Goal: Transaction & Acquisition: Purchase product/service

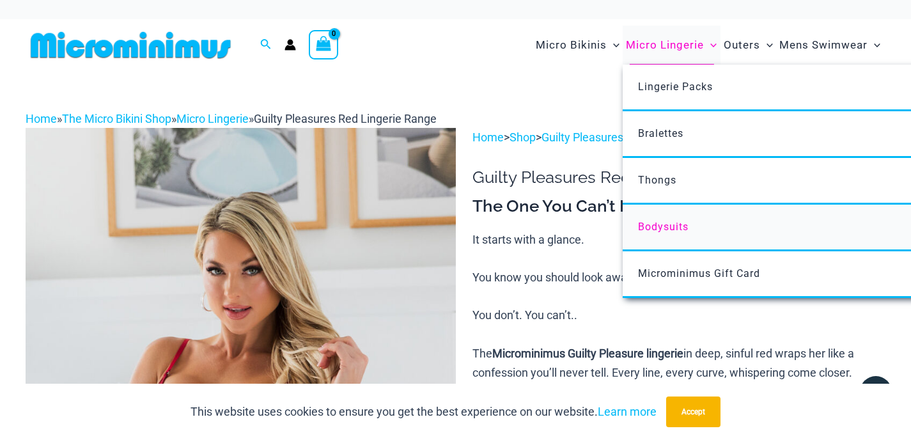
click at [649, 228] on span "Bodysuits" at bounding box center [663, 227] width 51 height 12
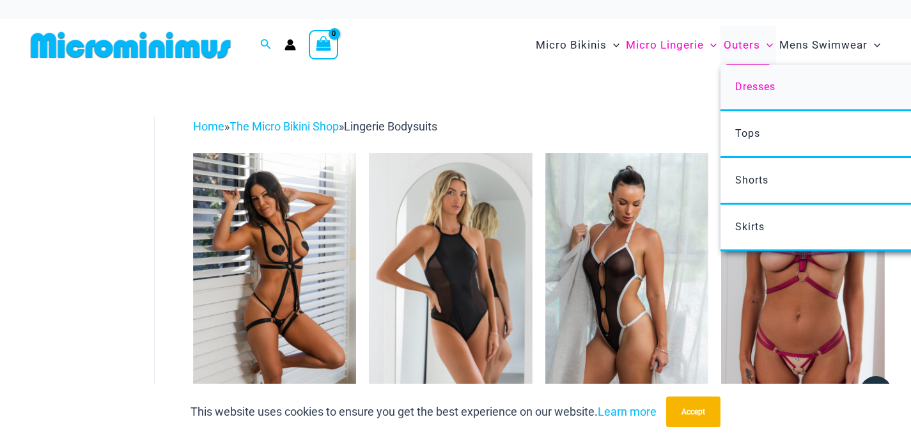
click at [744, 82] on span "Dresses" at bounding box center [755, 87] width 40 height 12
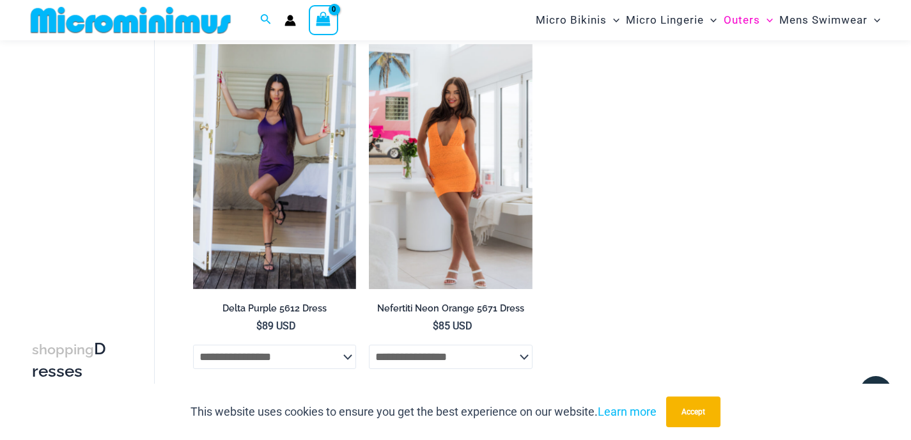
scroll to position [841, 0]
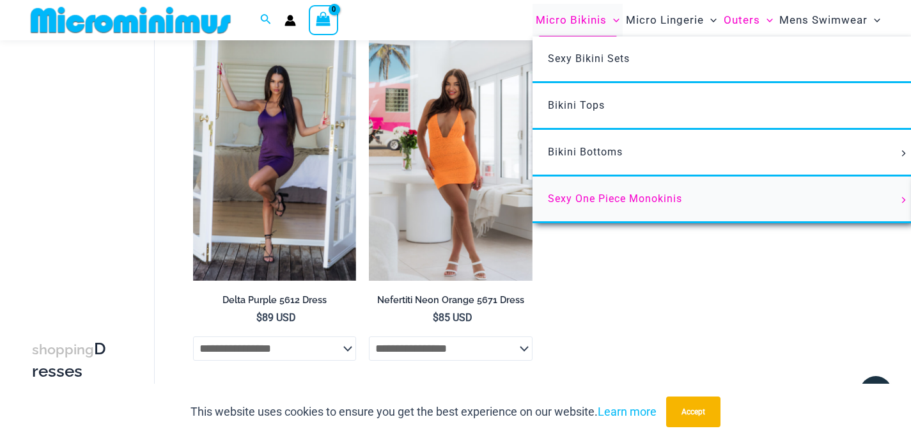
click at [621, 198] on span "Sexy One Piece Monokinis" at bounding box center [615, 198] width 134 height 12
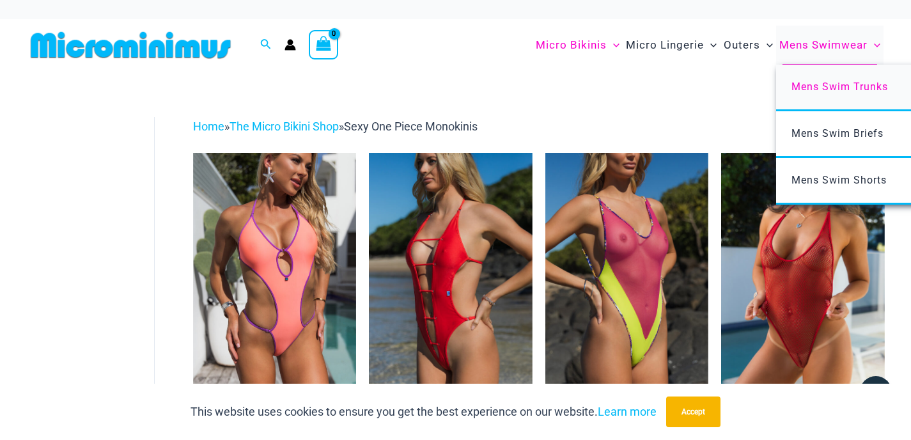
click at [820, 88] on span "Mens Swim Trunks" at bounding box center [839, 87] width 97 height 12
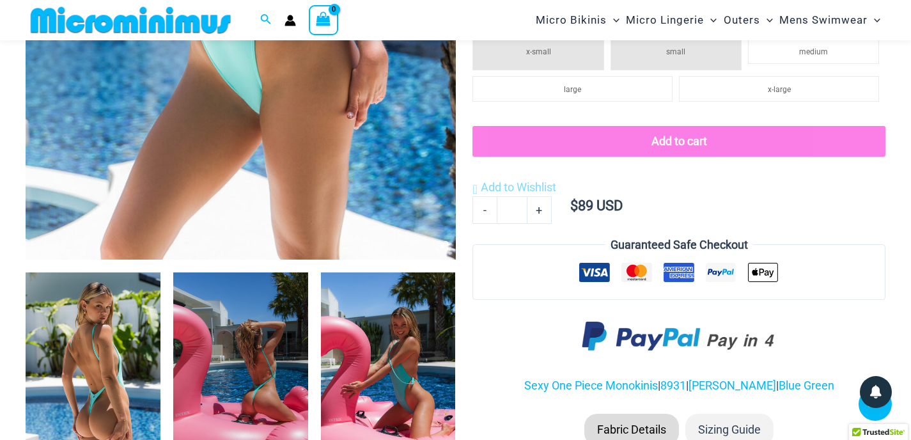
scroll to position [672, 0]
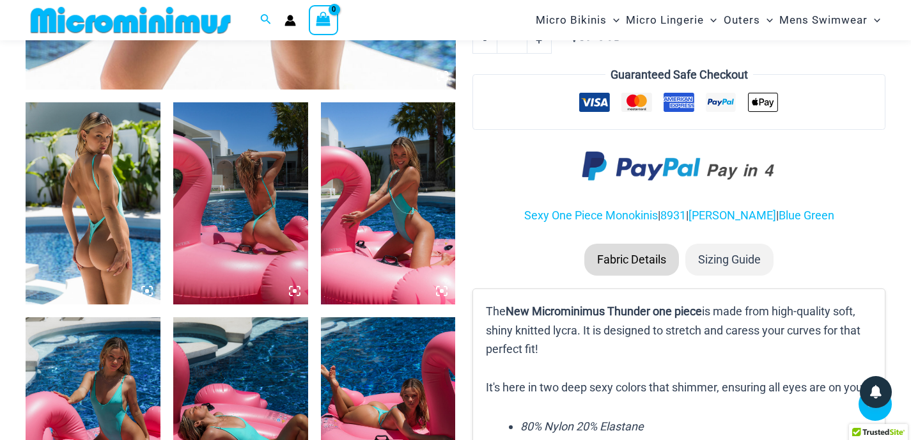
click at [123, 171] on img at bounding box center [93, 203] width 135 height 202
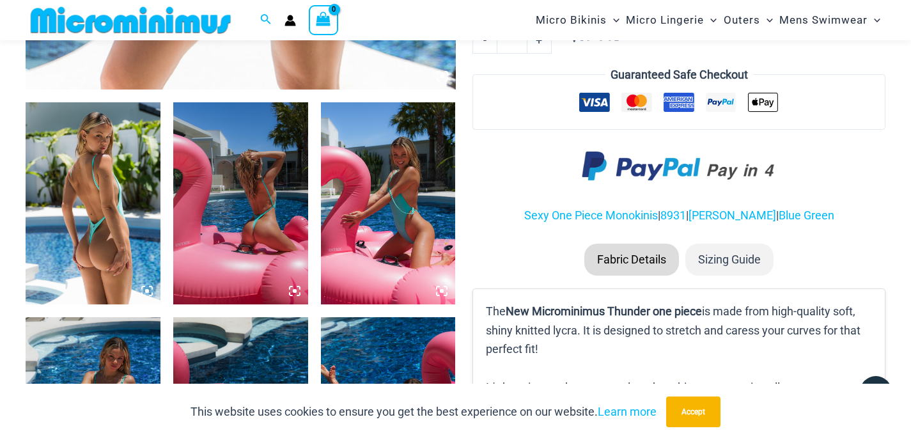
click at [145, 295] on icon at bounding box center [147, 291] width 12 height 12
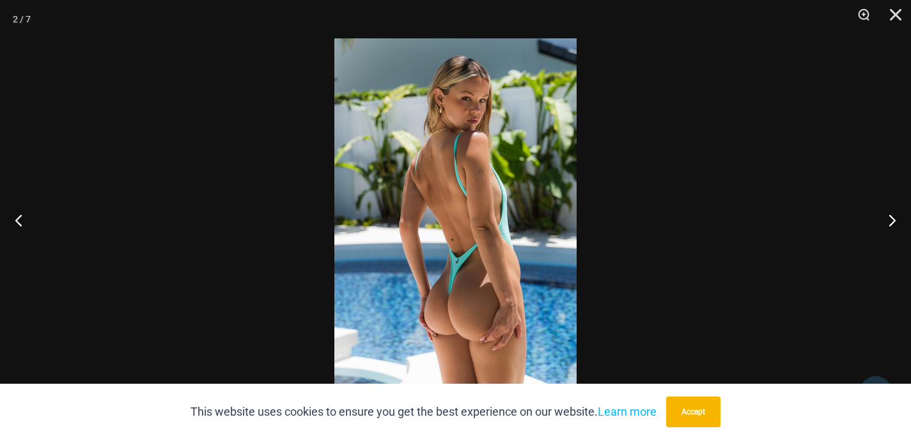
click at [451, 221] on img at bounding box center [455, 219] width 242 height 363
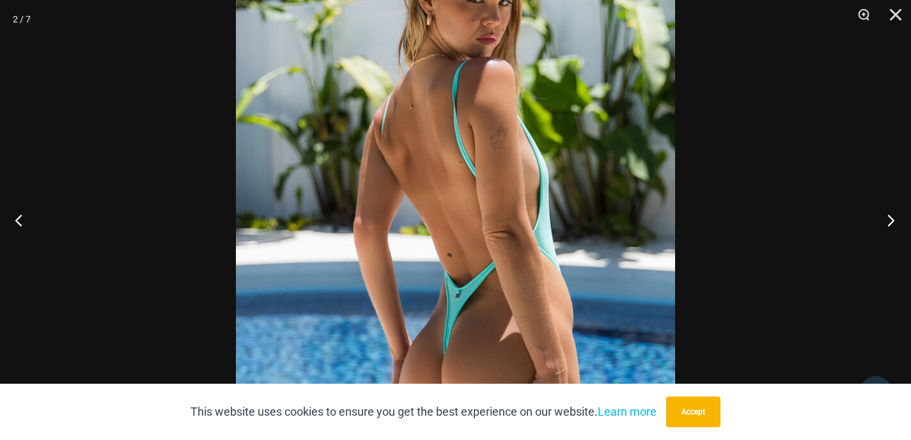
click at [887, 222] on button "Next" at bounding box center [887, 220] width 48 height 64
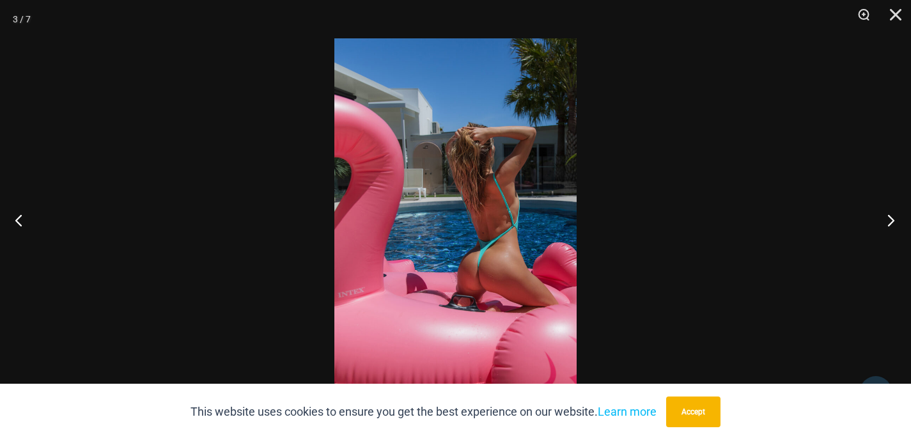
click at [887, 222] on button "Next" at bounding box center [887, 220] width 48 height 64
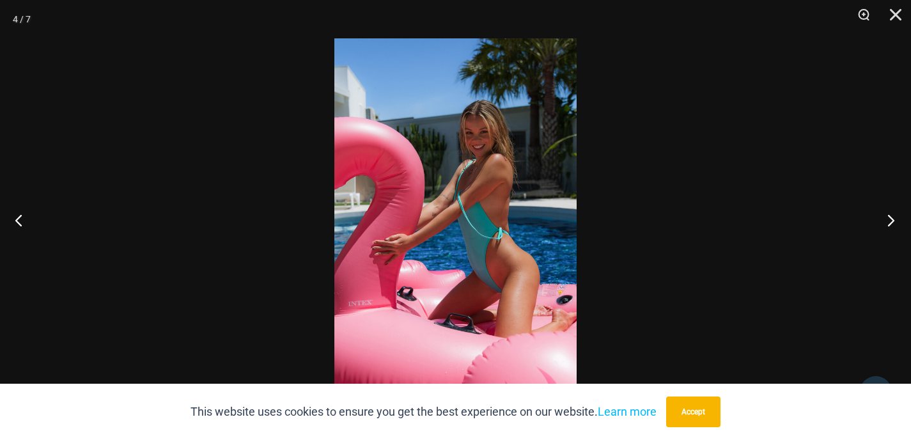
click at [887, 222] on button "Next" at bounding box center [887, 220] width 48 height 64
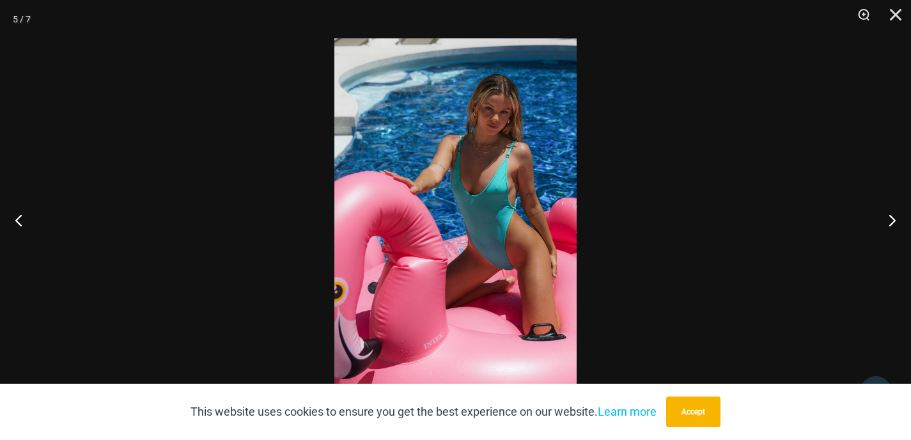
click at [480, 196] on img at bounding box center [455, 219] width 242 height 363
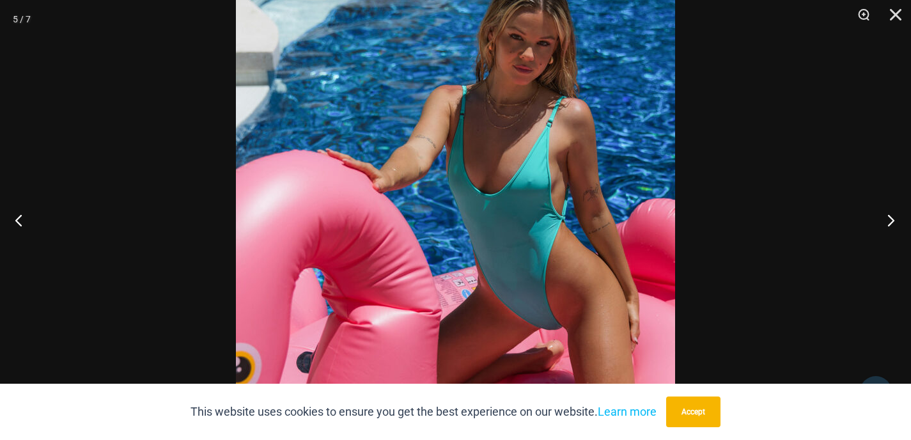
click at [882, 219] on button "Next" at bounding box center [887, 220] width 48 height 64
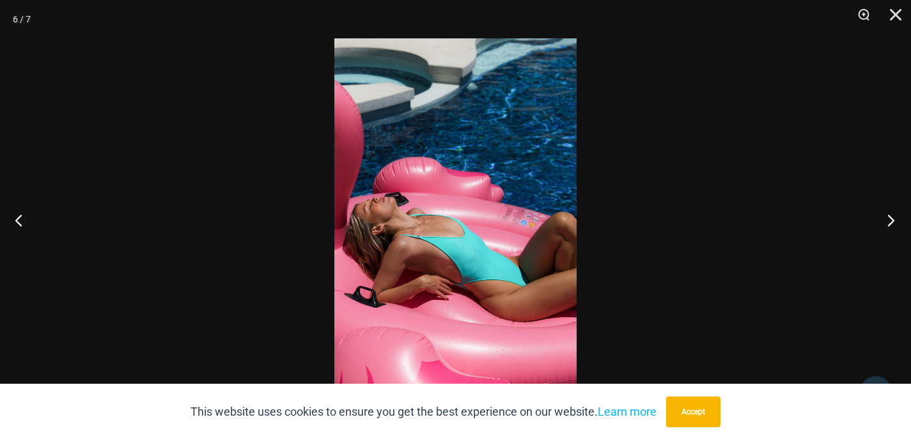
click at [881, 219] on button "Next" at bounding box center [887, 220] width 48 height 64
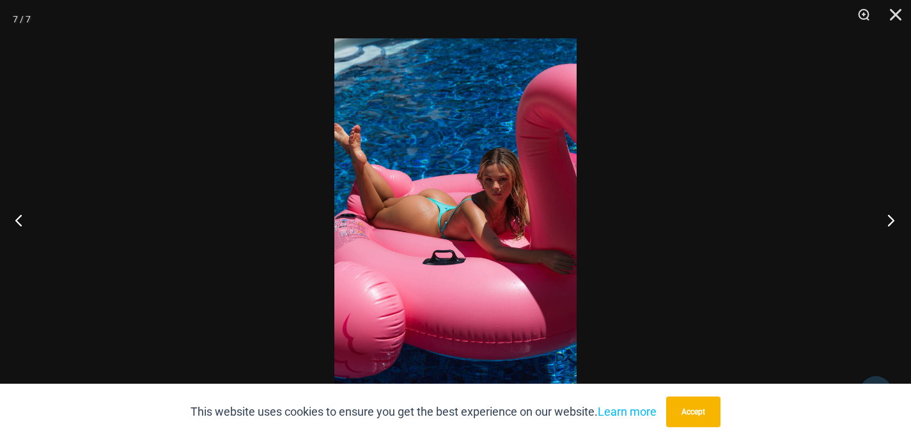
click at [881, 219] on button "Next" at bounding box center [887, 220] width 48 height 64
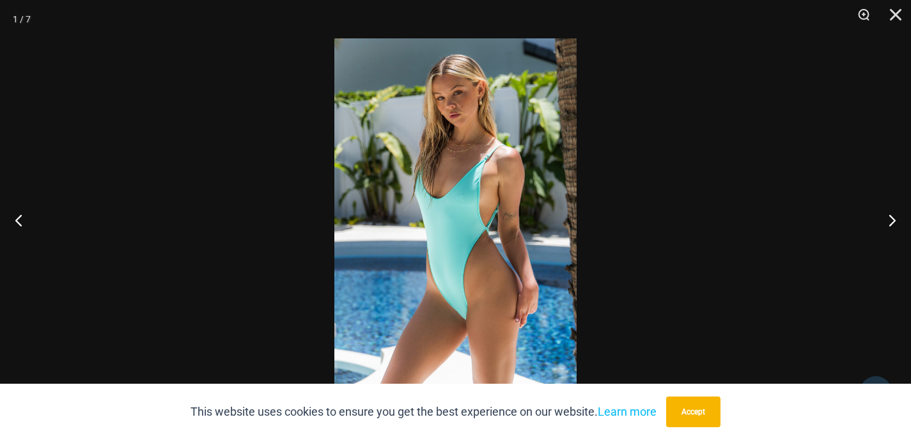
click at [397, 145] on img at bounding box center [455, 219] width 242 height 363
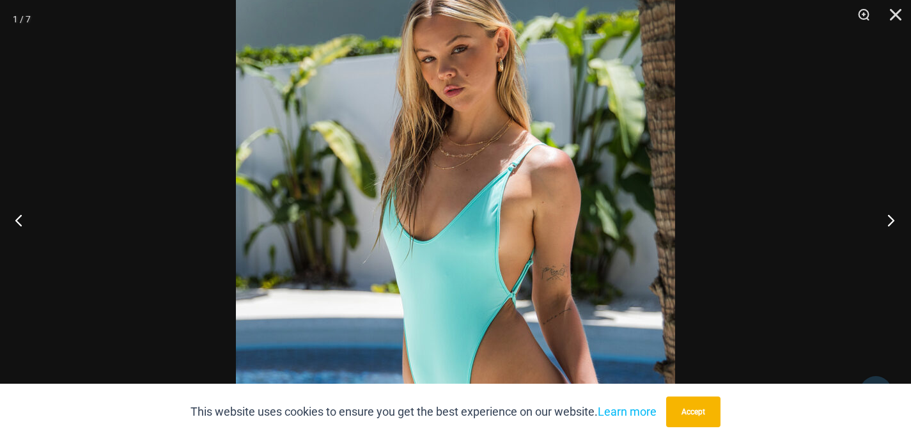
click at [888, 216] on button "Next" at bounding box center [887, 220] width 48 height 64
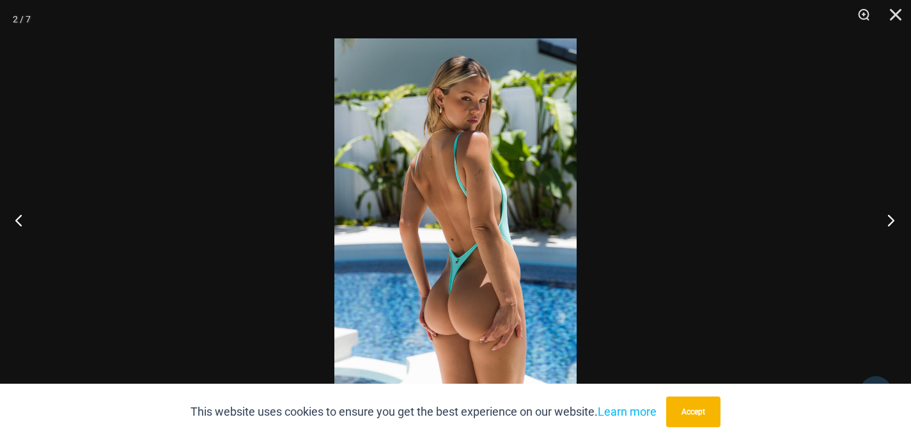
click at [888, 216] on button "Next" at bounding box center [887, 220] width 48 height 64
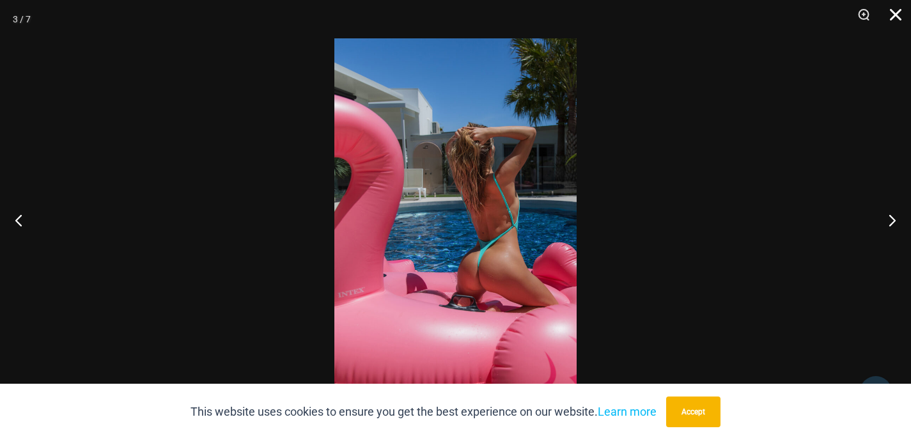
click at [893, 17] on button "Close" at bounding box center [891, 19] width 32 height 38
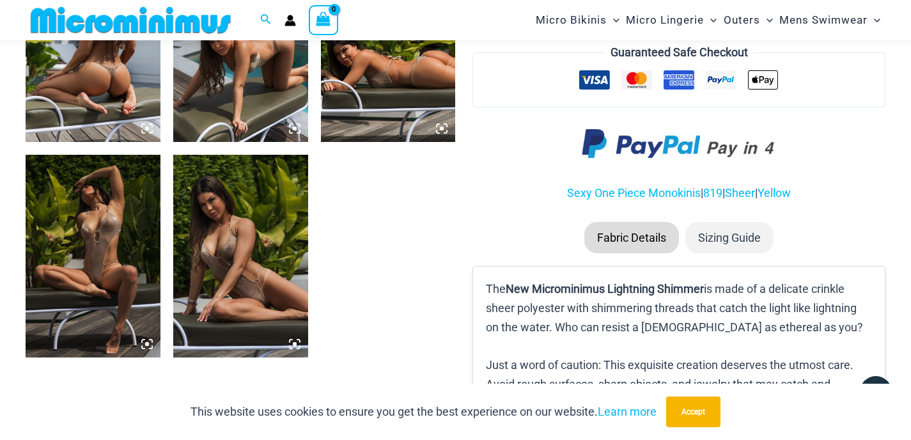
scroll to position [843, 0]
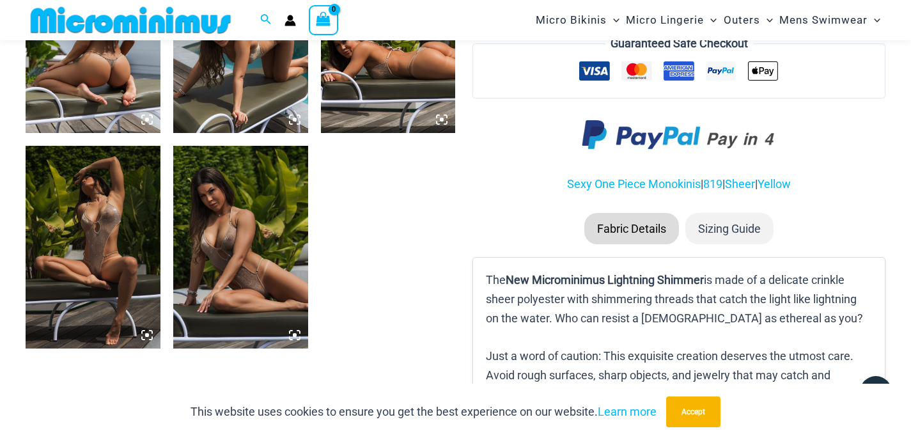
click at [292, 334] on icon at bounding box center [295, 335] width 12 height 12
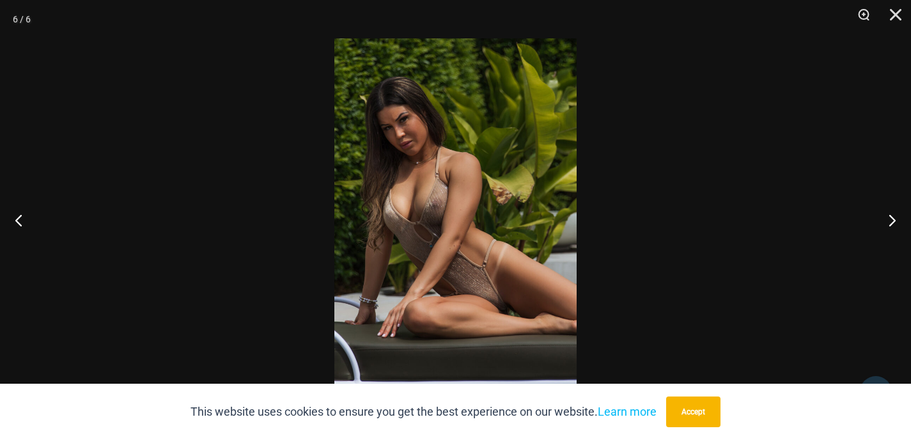
click at [440, 228] on img at bounding box center [455, 219] width 242 height 363
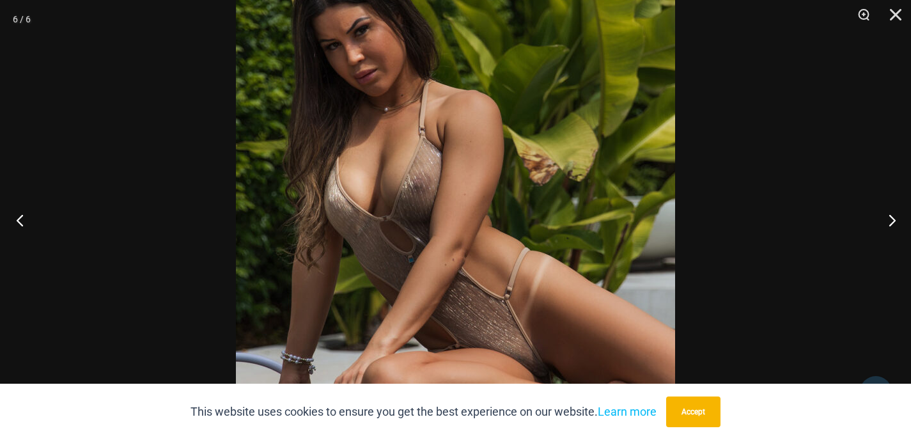
click at [27, 220] on button "Previous" at bounding box center [24, 220] width 48 height 64
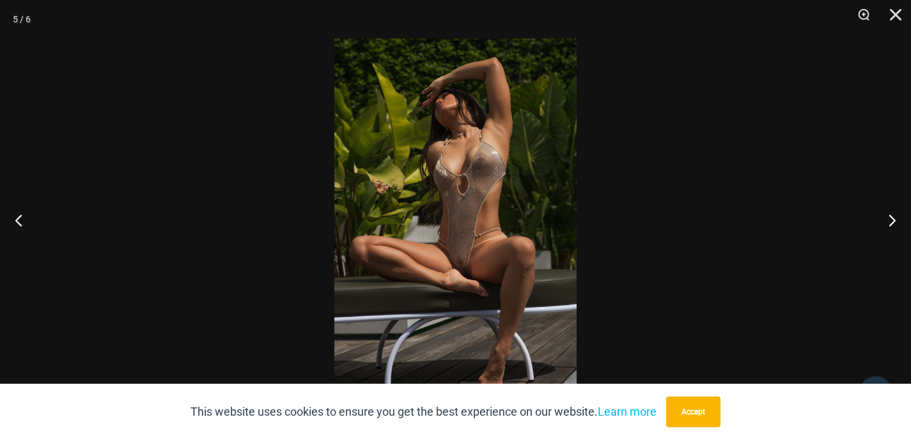
click at [448, 171] on img at bounding box center [455, 219] width 242 height 363
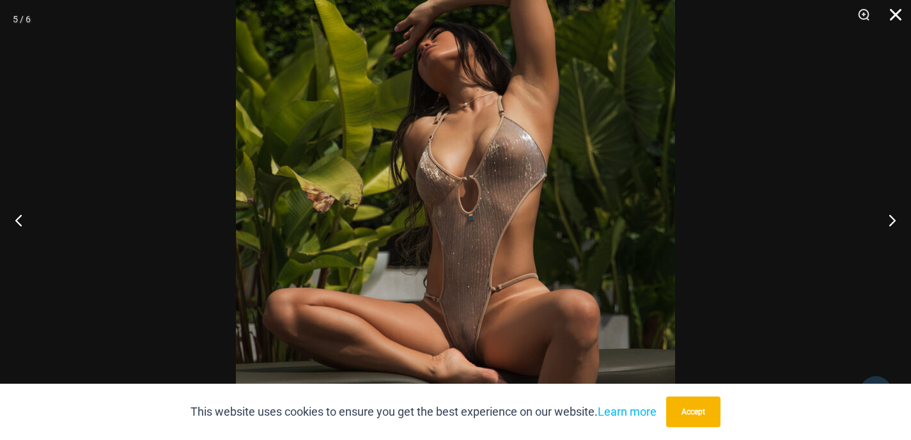
click at [898, 19] on button "Close" at bounding box center [891, 19] width 32 height 38
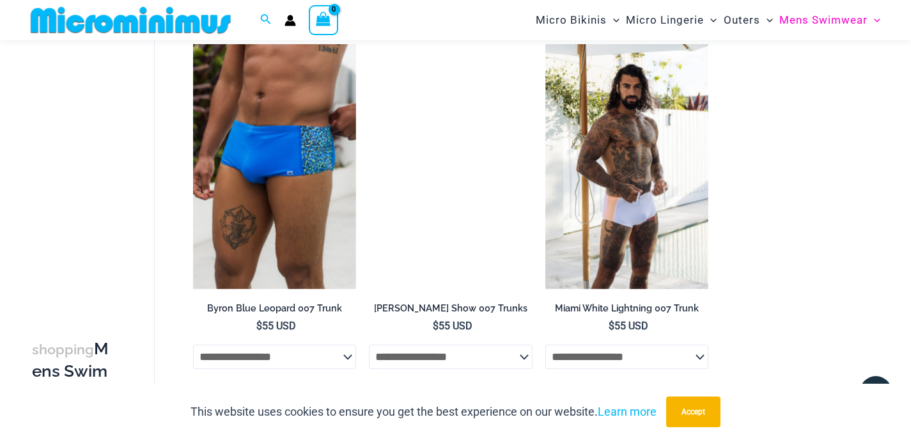
scroll to position [841, 0]
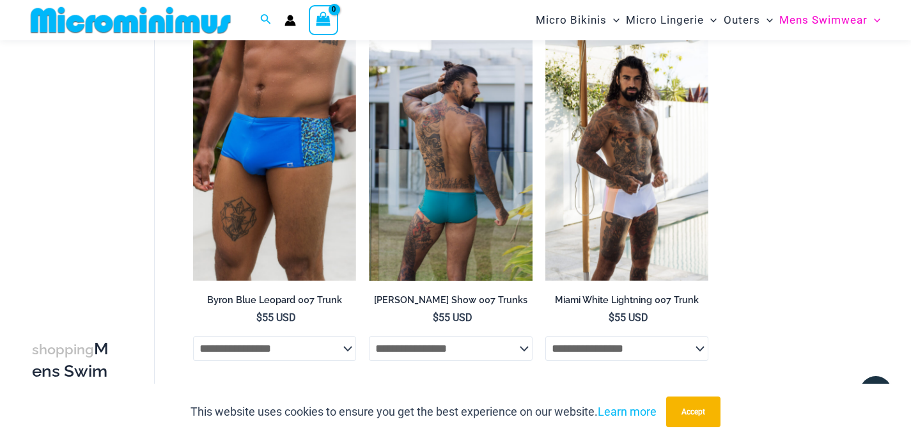
click at [449, 182] on img at bounding box center [451, 158] width 164 height 245
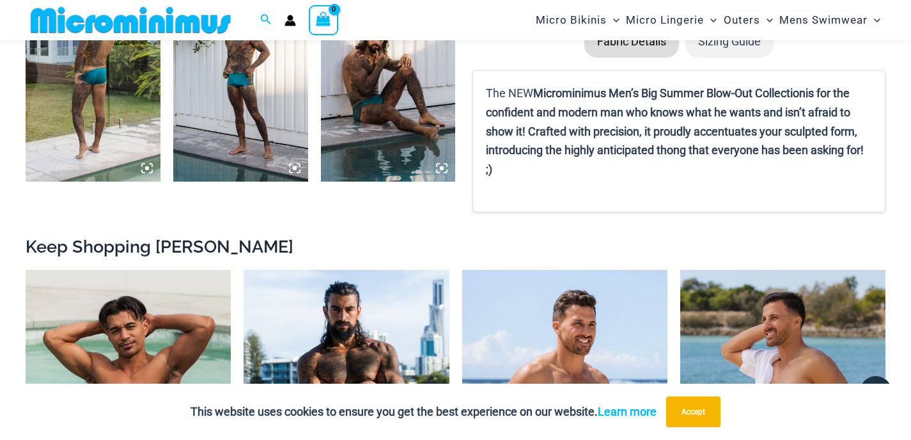
scroll to position [1011, 0]
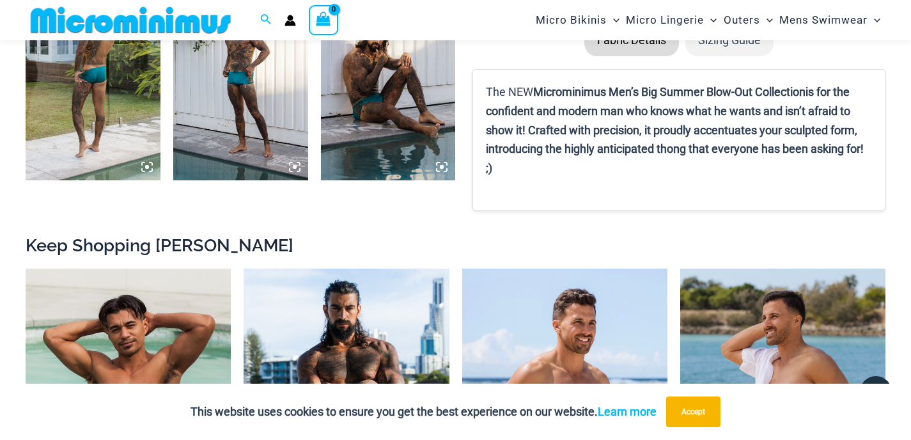
click at [235, 127] on img at bounding box center [240, 79] width 135 height 202
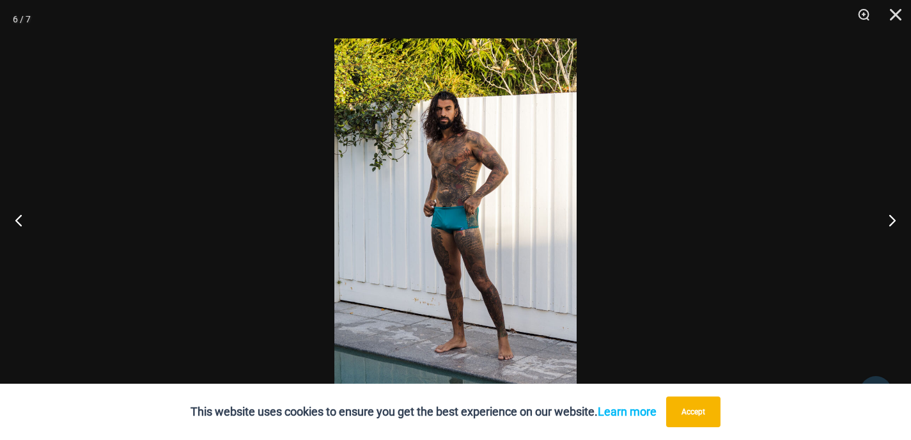
click at [437, 213] on img at bounding box center [455, 219] width 242 height 363
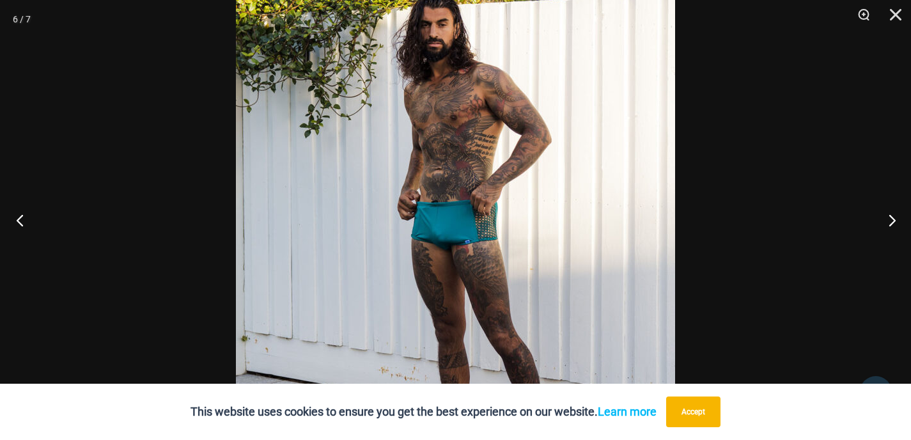
click at [32, 216] on button "Previous" at bounding box center [24, 220] width 48 height 64
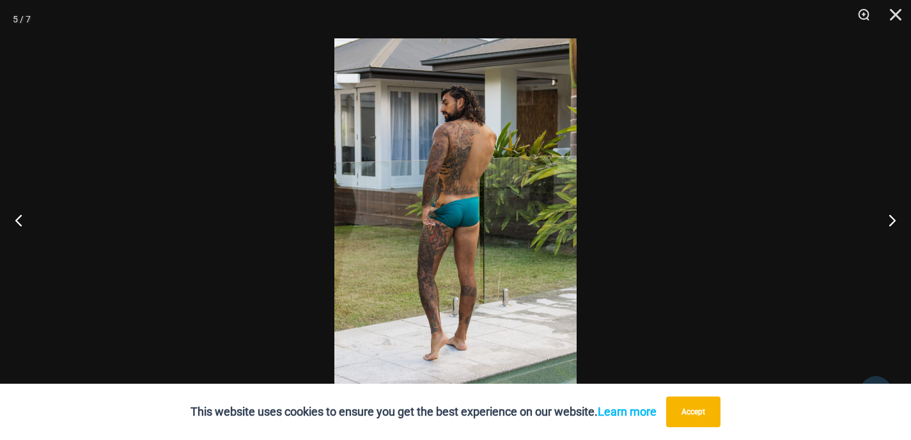
click at [448, 254] on img at bounding box center [455, 219] width 242 height 363
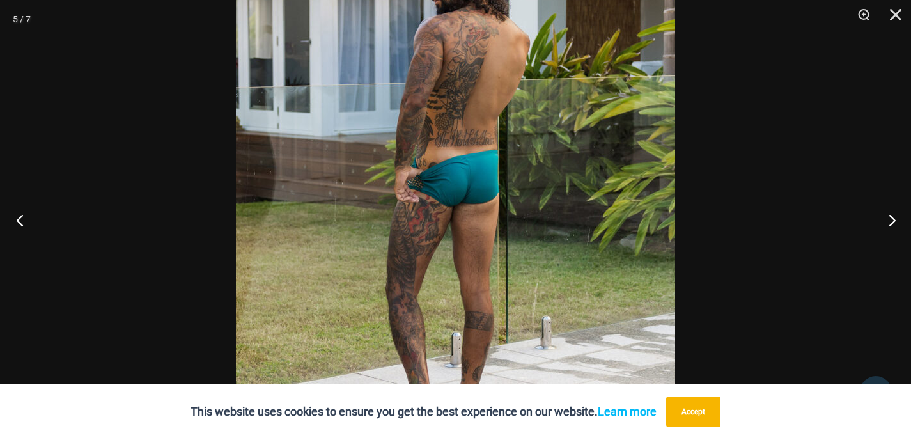
click at [47, 231] on button "Previous" at bounding box center [24, 220] width 48 height 64
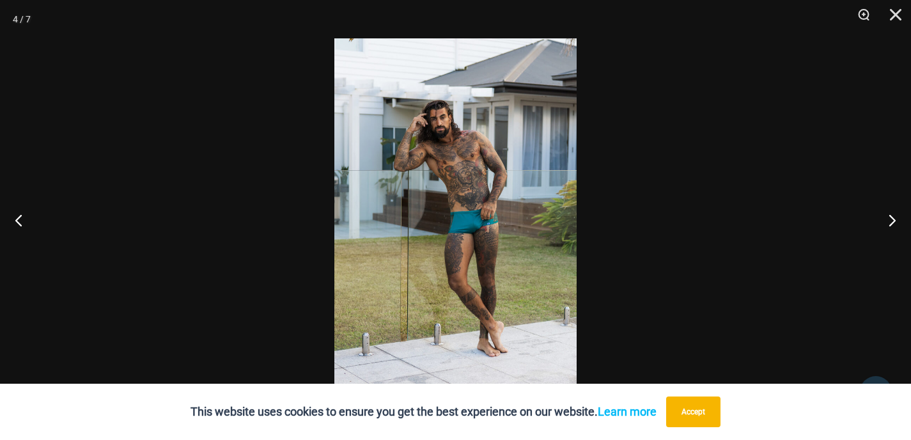
click at [490, 222] on img at bounding box center [455, 219] width 242 height 363
